Goal: Transaction & Acquisition: Book appointment/travel/reservation

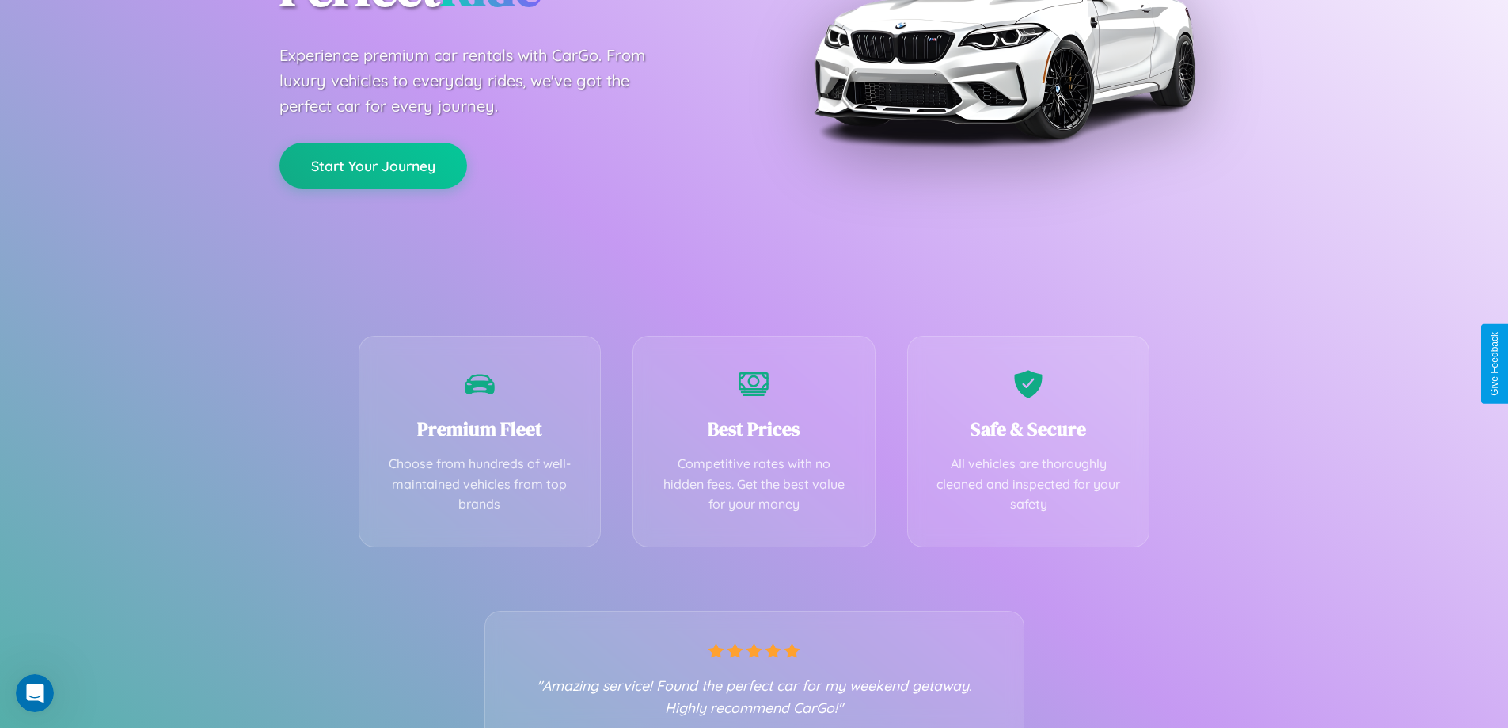
scroll to position [312, 0]
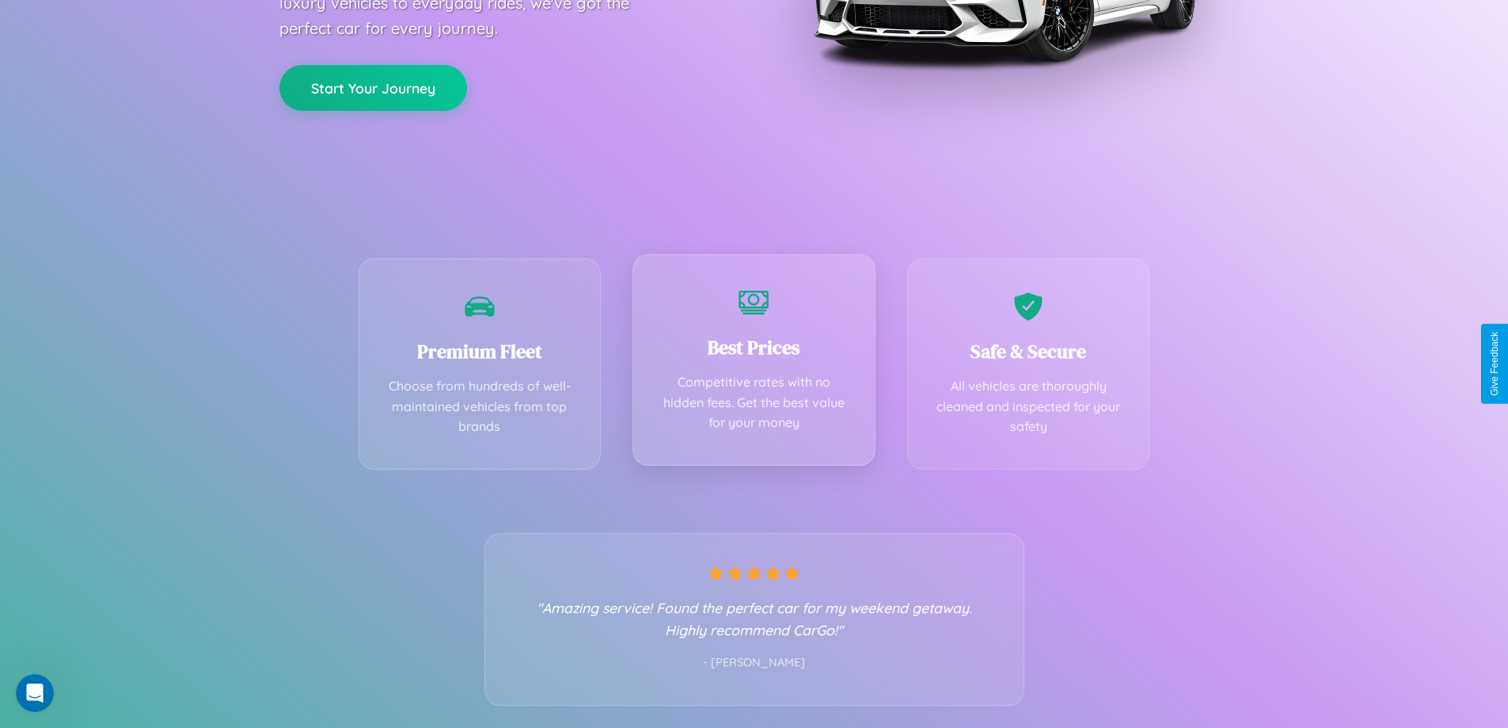
click at [754, 363] on div "Best Prices Competitive rates with no hidden fees. Get the best value for your …" at bounding box center [754, 359] width 243 height 211
click at [373, 86] on button "Start Your Journey" at bounding box center [373, 86] width 188 height 46
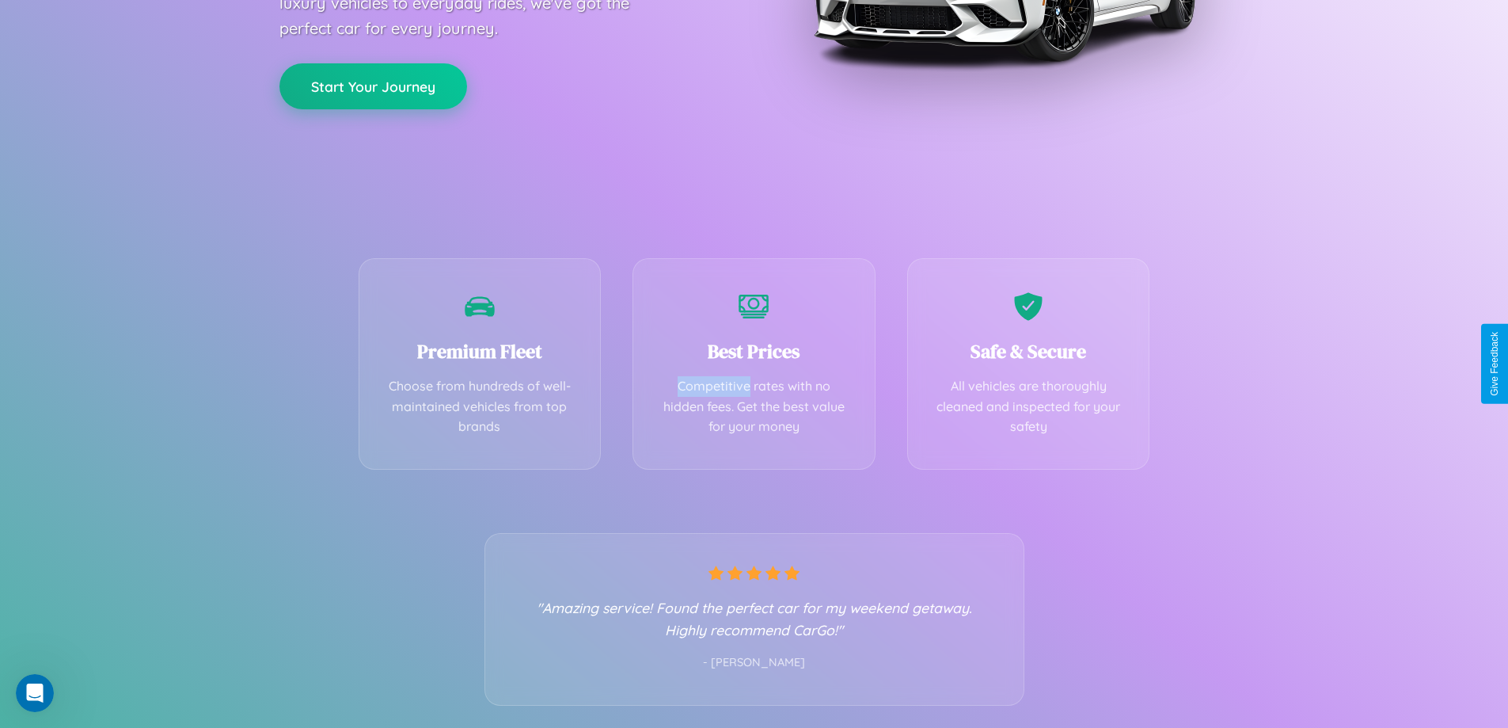
click at [373, 86] on button "Start Your Journey" at bounding box center [373, 86] width 188 height 46
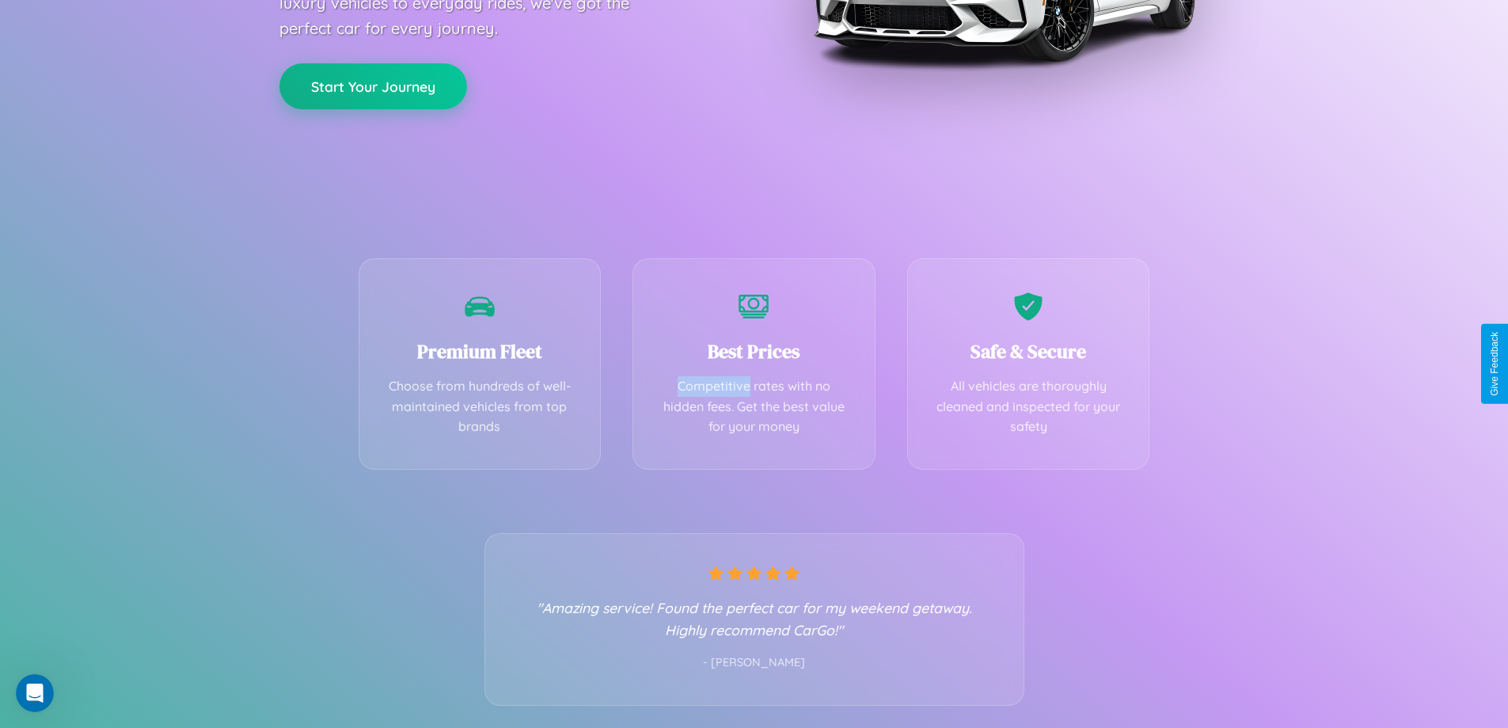
click at [373, 86] on button "Start Your Journey" at bounding box center [373, 86] width 188 height 46
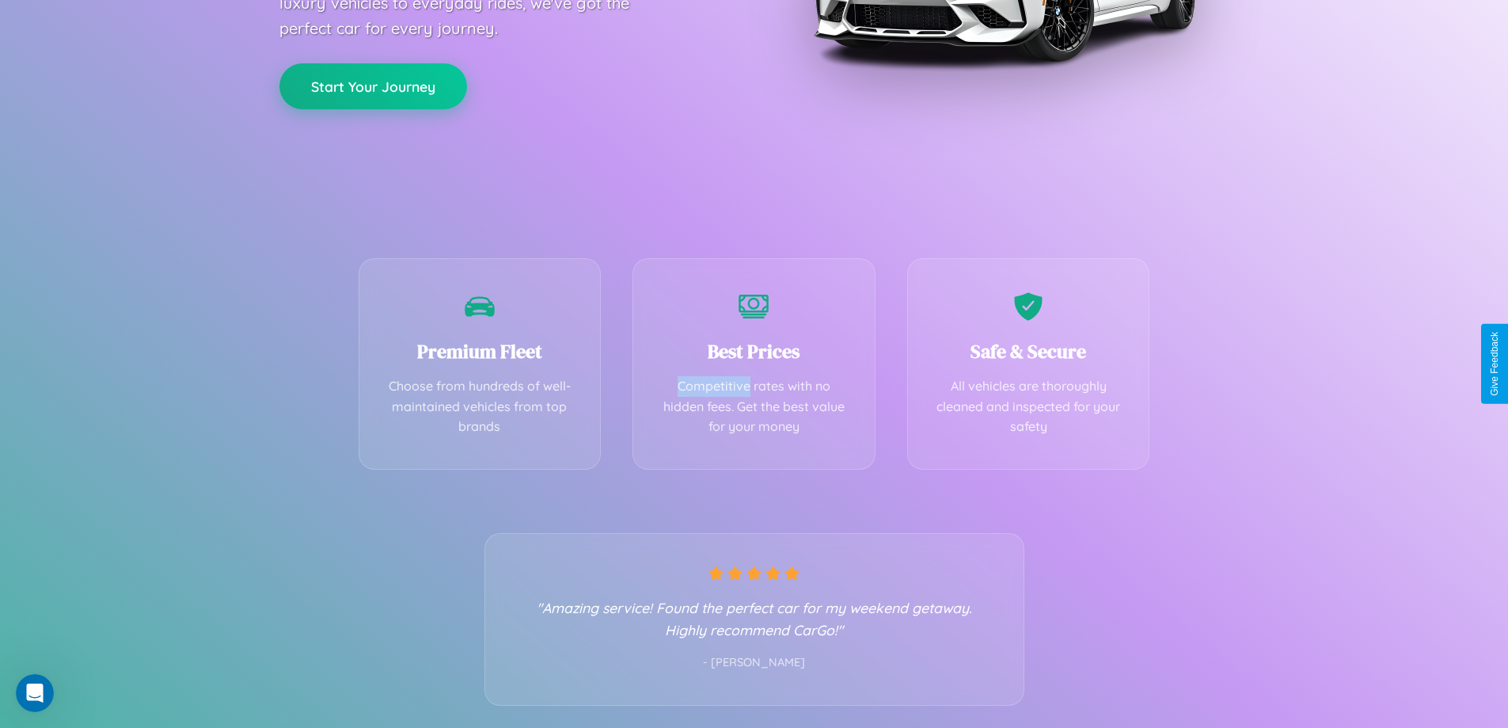
click at [373, 86] on button "Start Your Journey" at bounding box center [373, 86] width 188 height 46
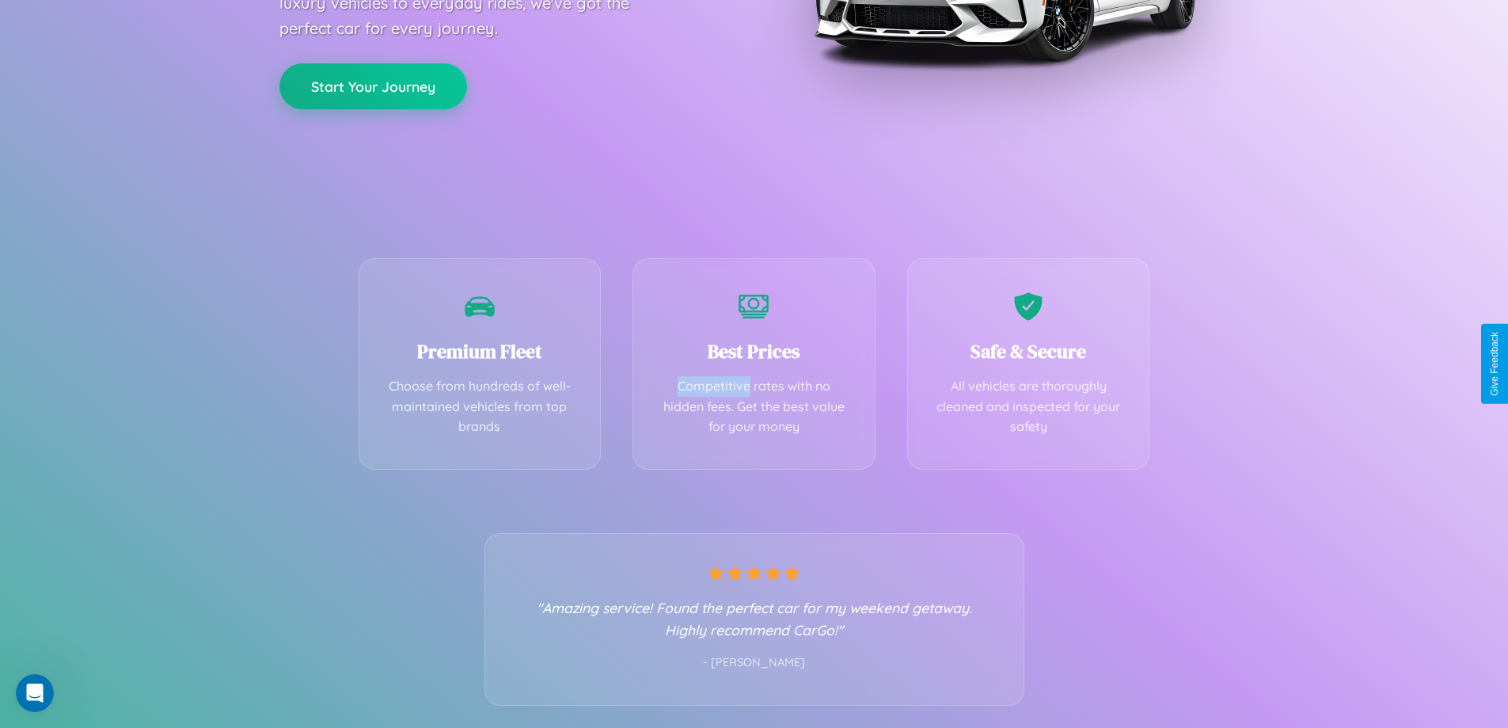
click at [373, 86] on button "Start Your Journey" at bounding box center [373, 86] width 188 height 46
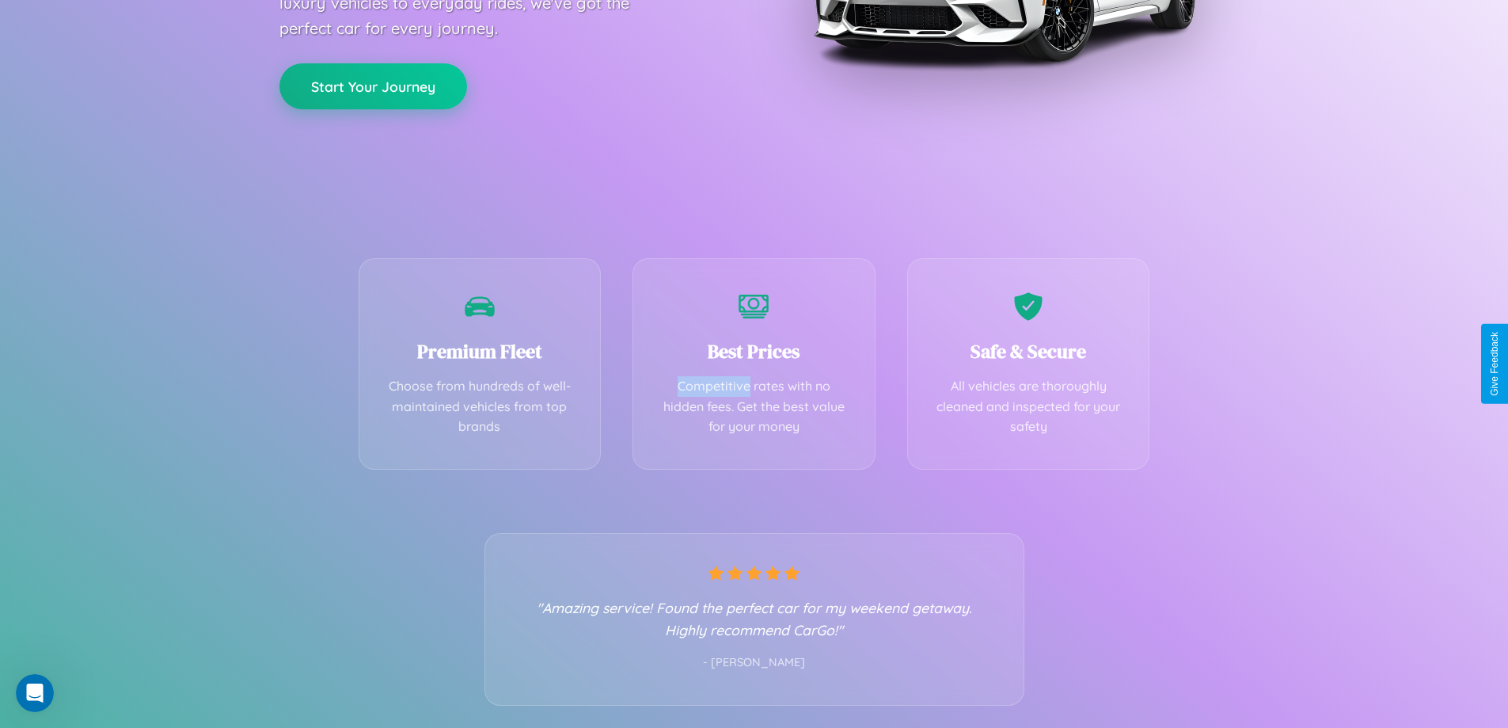
click at [373, 86] on button "Start Your Journey" at bounding box center [373, 86] width 188 height 46
